Goal: Task Accomplishment & Management: Complete application form

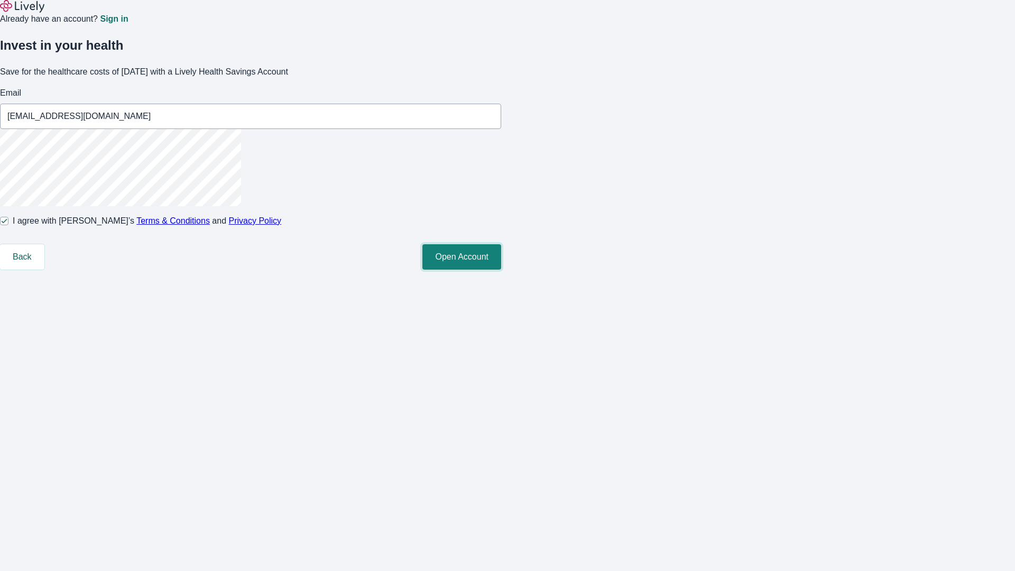
click at [501, 270] on button "Open Account" at bounding box center [461, 256] width 79 height 25
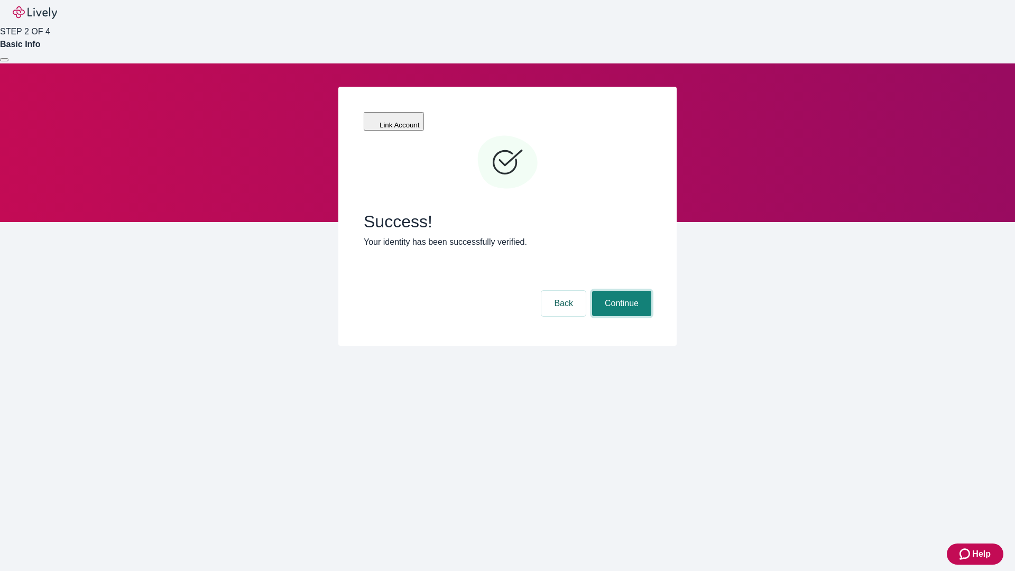
click at [620, 291] on button "Continue" at bounding box center [621, 303] width 59 height 25
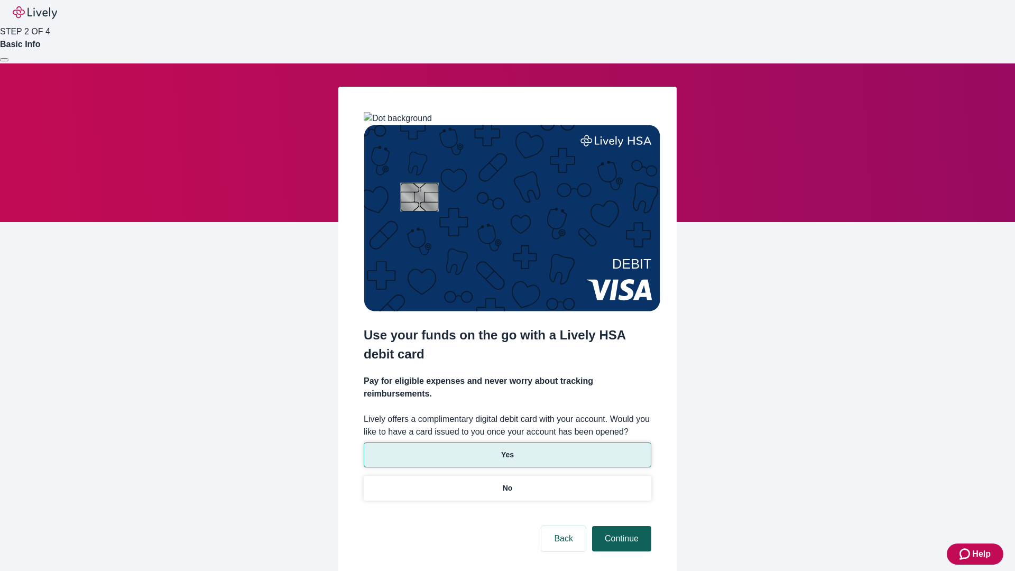
click at [507, 449] on p "Yes" at bounding box center [507, 454] width 13 height 11
click at [620, 526] on button "Continue" at bounding box center [621, 538] width 59 height 25
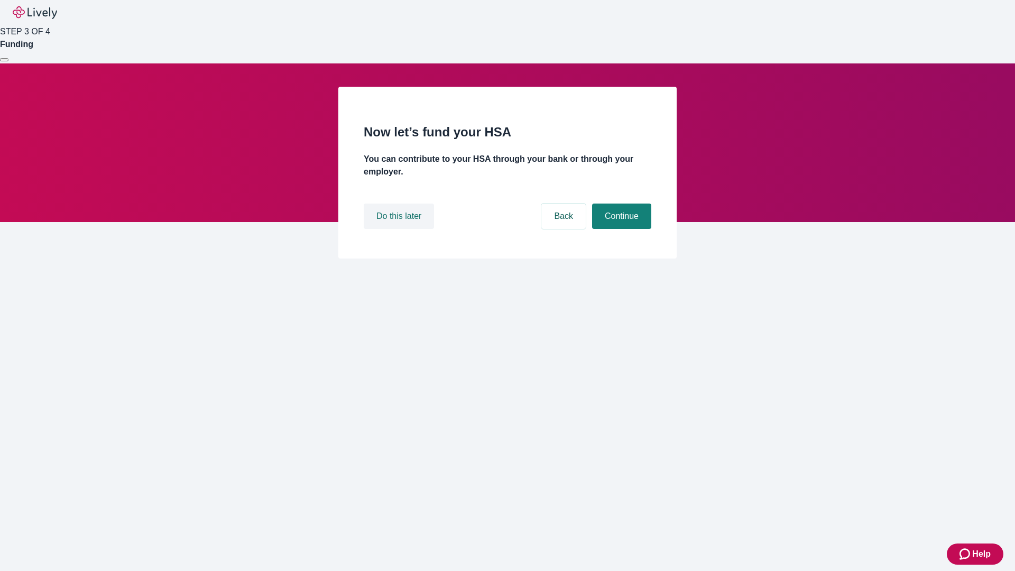
click at [400, 229] on button "Do this later" at bounding box center [399, 216] width 70 height 25
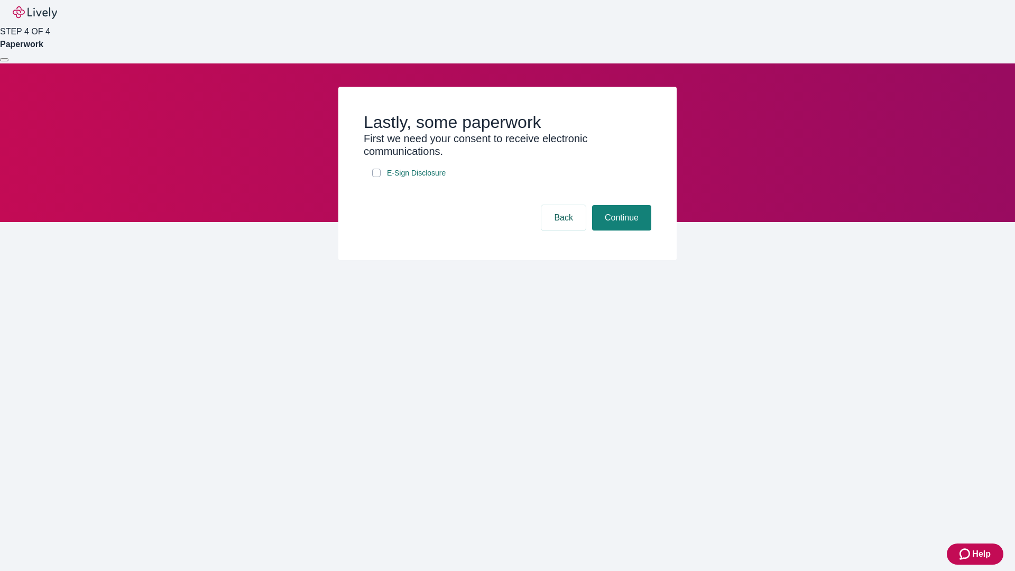
click at [376, 177] on input "E-Sign Disclosure" at bounding box center [376, 173] width 8 height 8
checkbox input "true"
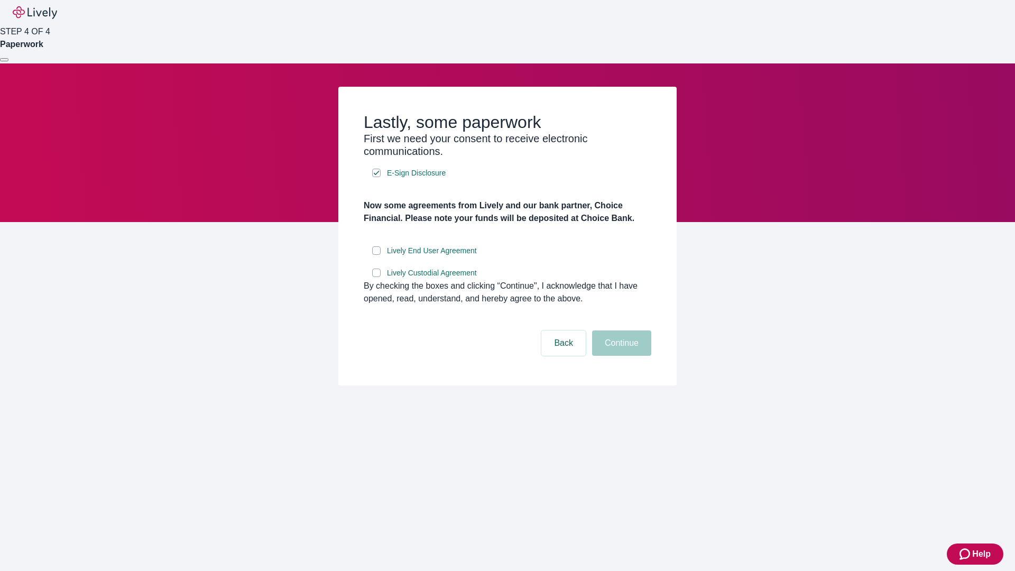
click at [376, 255] on input "Lively End User Agreement" at bounding box center [376, 250] width 8 height 8
checkbox input "true"
click at [376, 277] on input "Lively Custodial Agreement" at bounding box center [376, 273] width 8 height 8
checkbox input "true"
click at [620, 356] on button "Continue" at bounding box center [621, 342] width 59 height 25
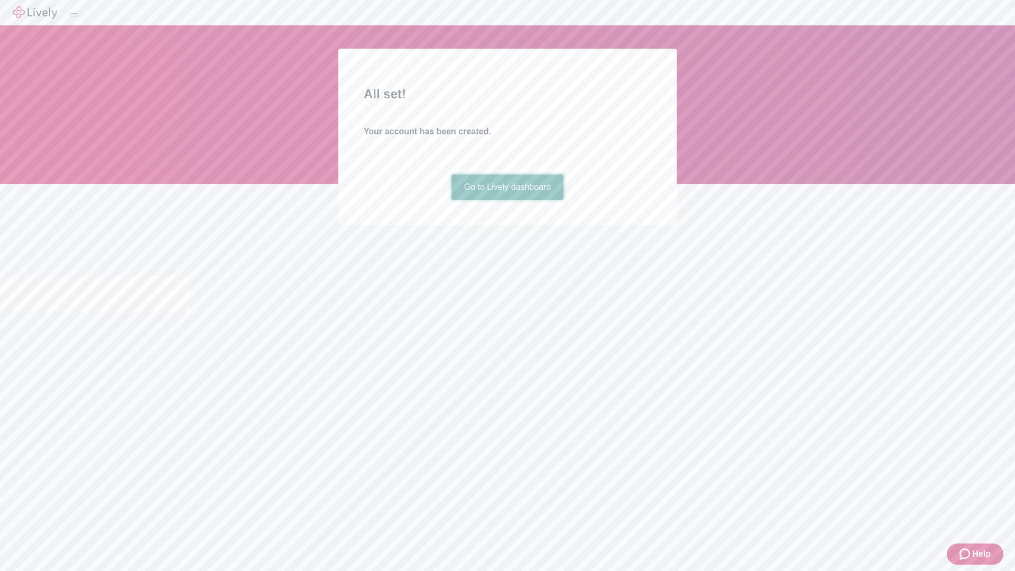
click at [507, 200] on link "Go to Lively dashboard" at bounding box center [507, 186] width 113 height 25
